Goal: Information Seeking & Learning: Check status

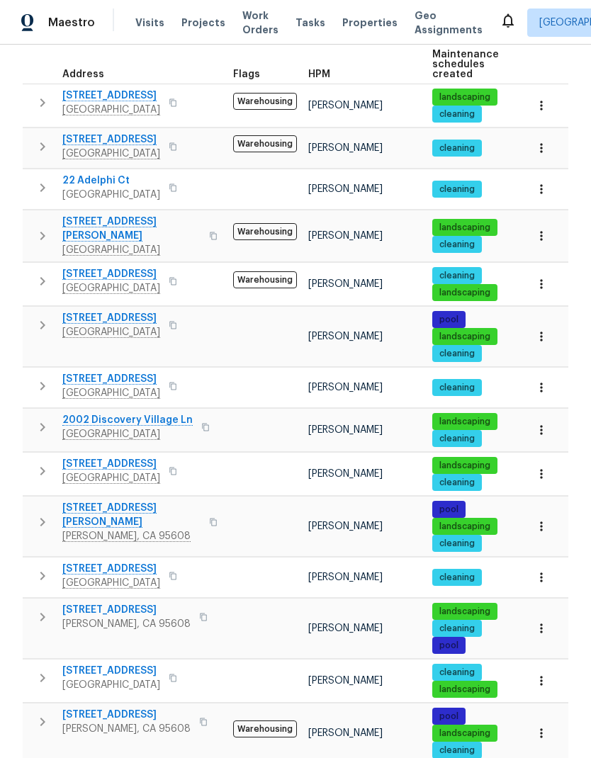
scroll to position [219, 0]
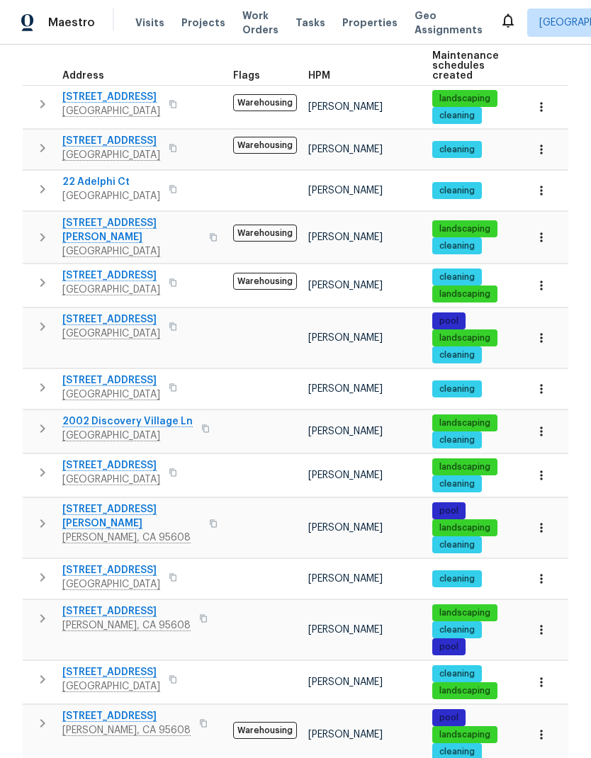
click at [106, 710] on span "[STREET_ADDRESS]" at bounding box center [126, 716] width 128 height 14
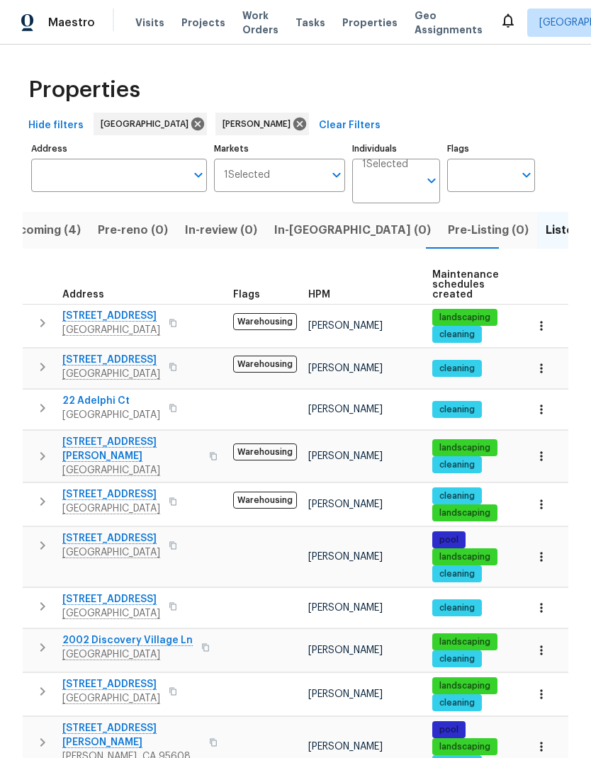
scroll to position [0, 0]
click at [51, 242] on button "Upcoming (4)" at bounding box center [42, 230] width 94 height 37
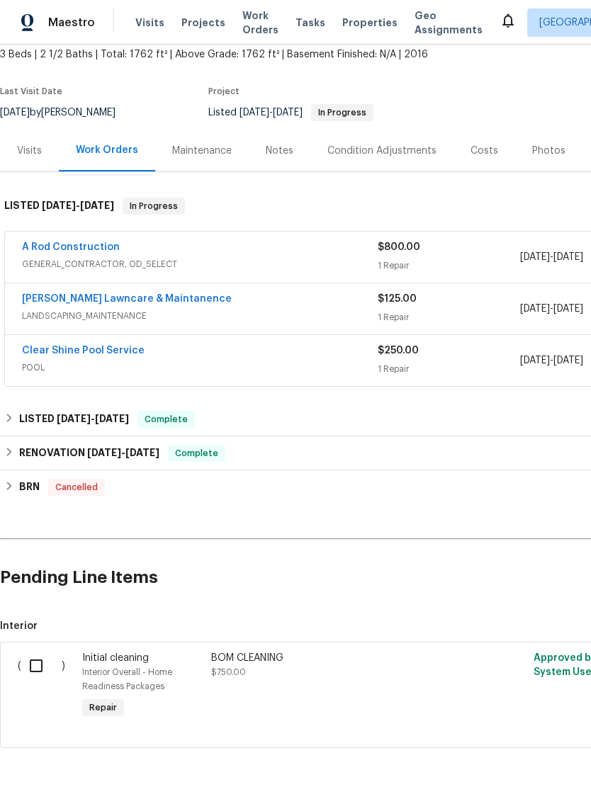
scroll to position [84, 0]
click at [45, 246] on link "A Rod Construction" at bounding box center [71, 248] width 98 height 10
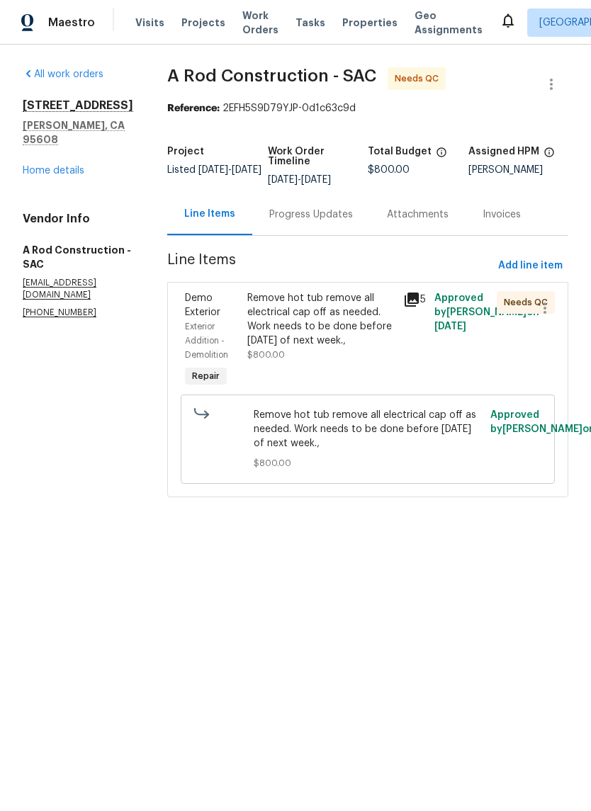
click at [50, 166] on link "Home details" at bounding box center [54, 171] width 62 height 10
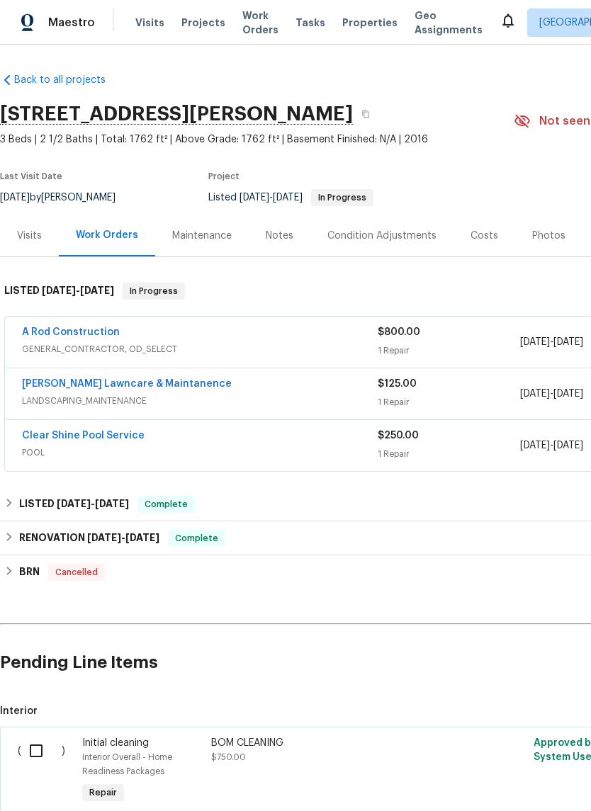
click at [278, 244] on div "Notes" at bounding box center [280, 236] width 62 height 42
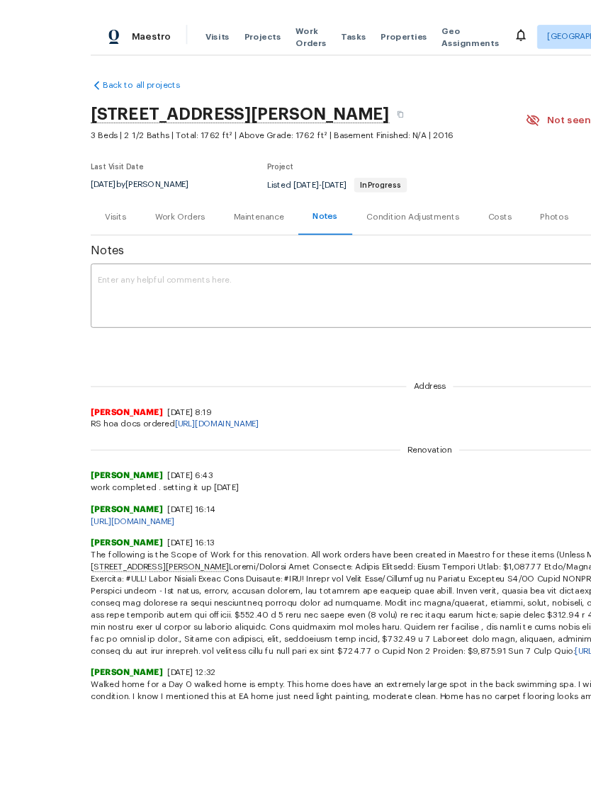
scroll to position [87, 0]
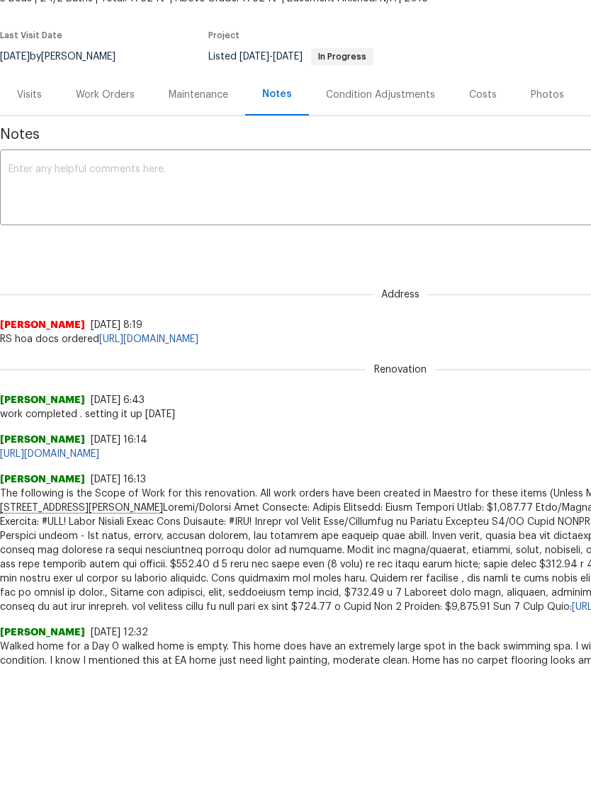
click at [36, 142] on div "Visits" at bounding box center [29, 149] width 25 height 14
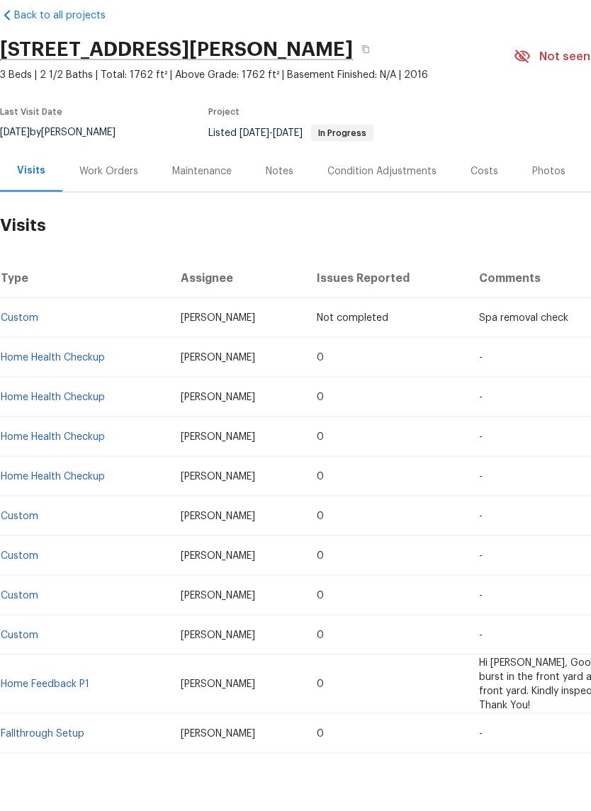
scroll to position [11, 0]
click at [26, 366] on link "Custom" at bounding box center [20, 371] width 38 height 10
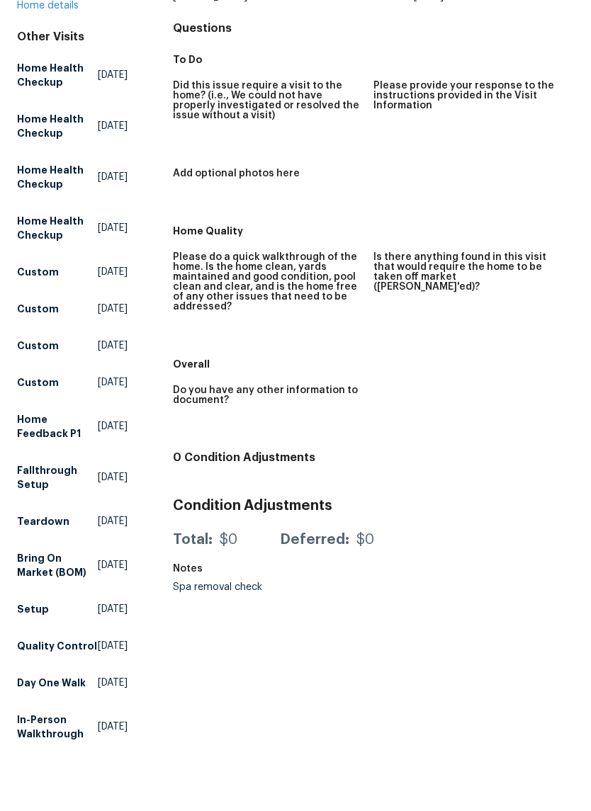
scroll to position [202, 0]
